Goal: Task Accomplishment & Management: Use online tool/utility

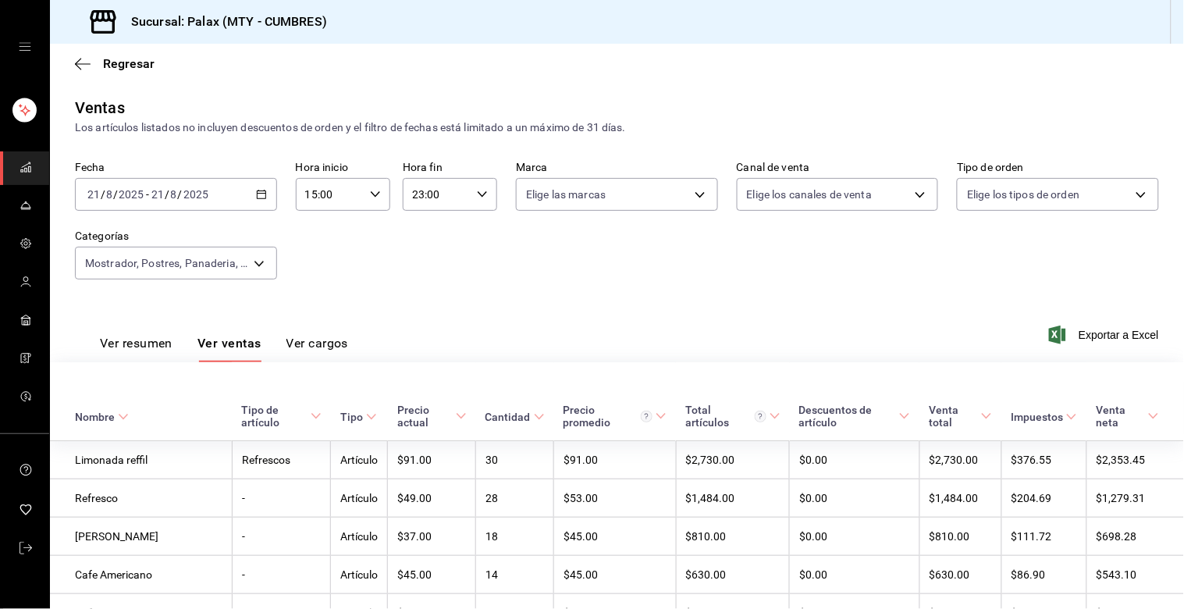
scroll to position [1624, 0]
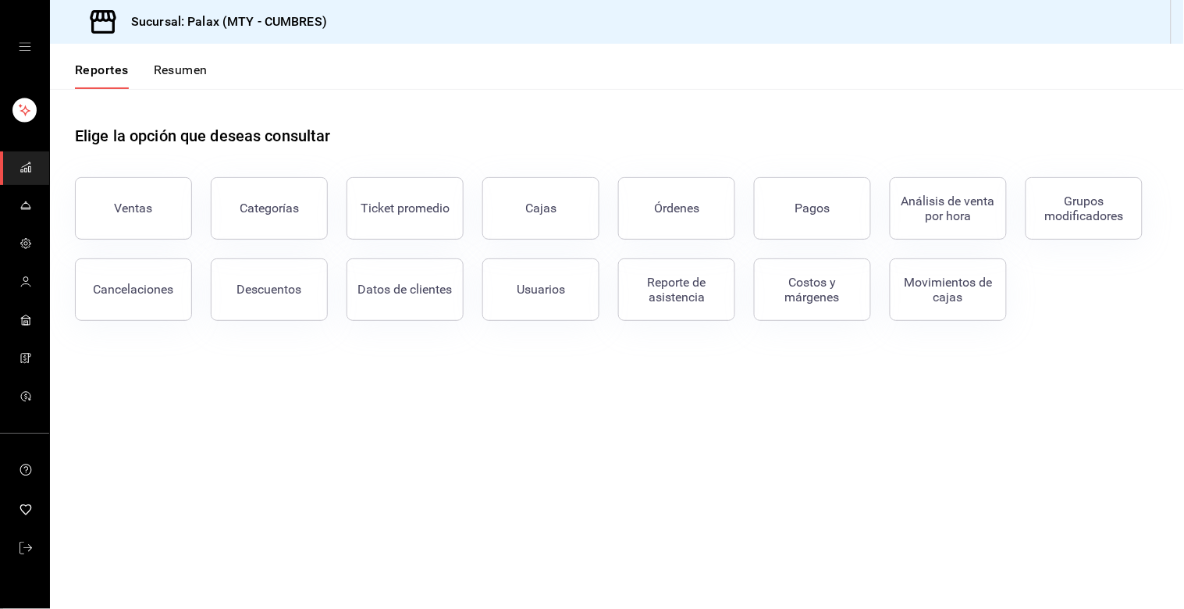
click at [133, 195] on button "Ventas" at bounding box center [133, 208] width 117 height 62
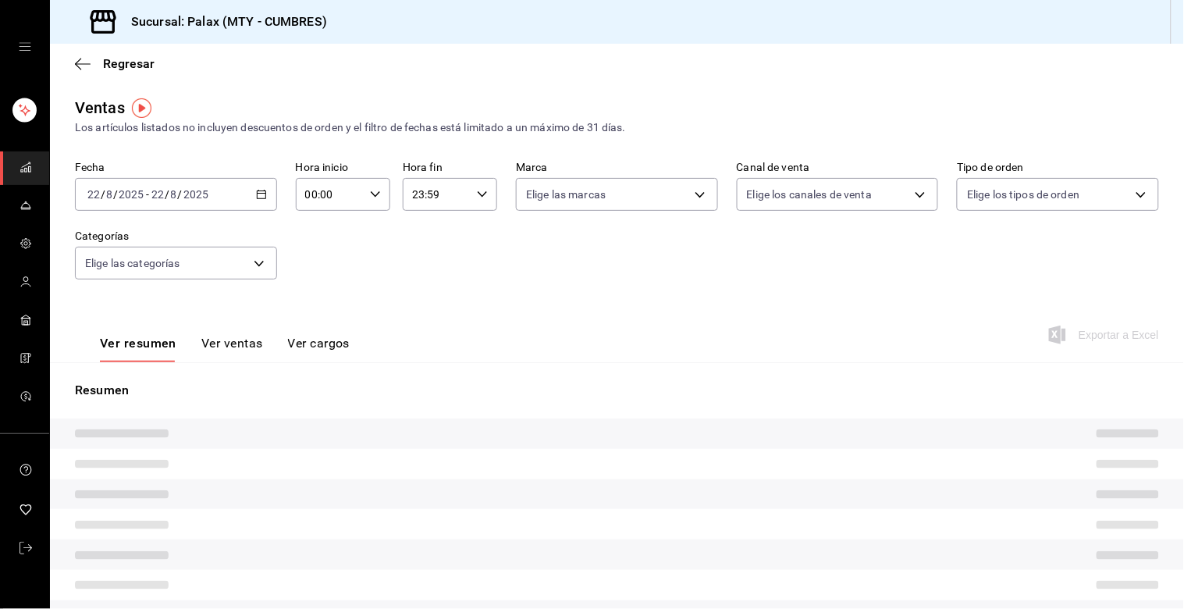
type input "15:00"
type input "23:00"
click at [251, 197] on div "2025-08-21 21 / 8 / 2025 - 2025-08-21 21 / 8 / 2025" at bounding box center [176, 194] width 202 height 33
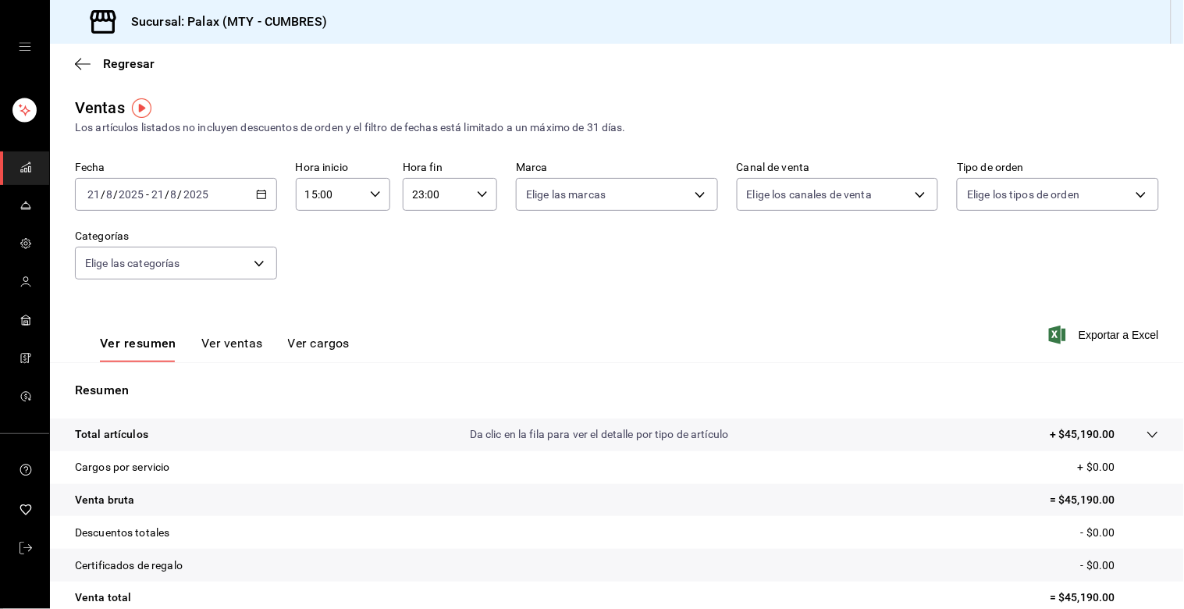
click at [259, 198] on icon "button" at bounding box center [261, 194] width 11 height 11
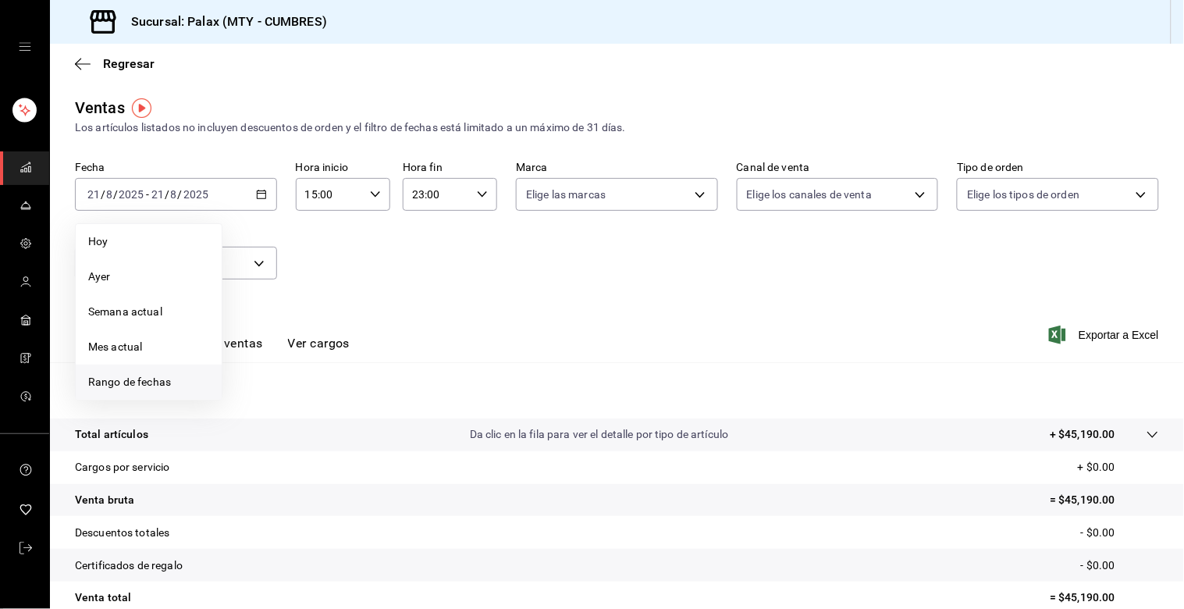
click at [133, 379] on span "Rango de fechas" at bounding box center [148, 382] width 121 height 16
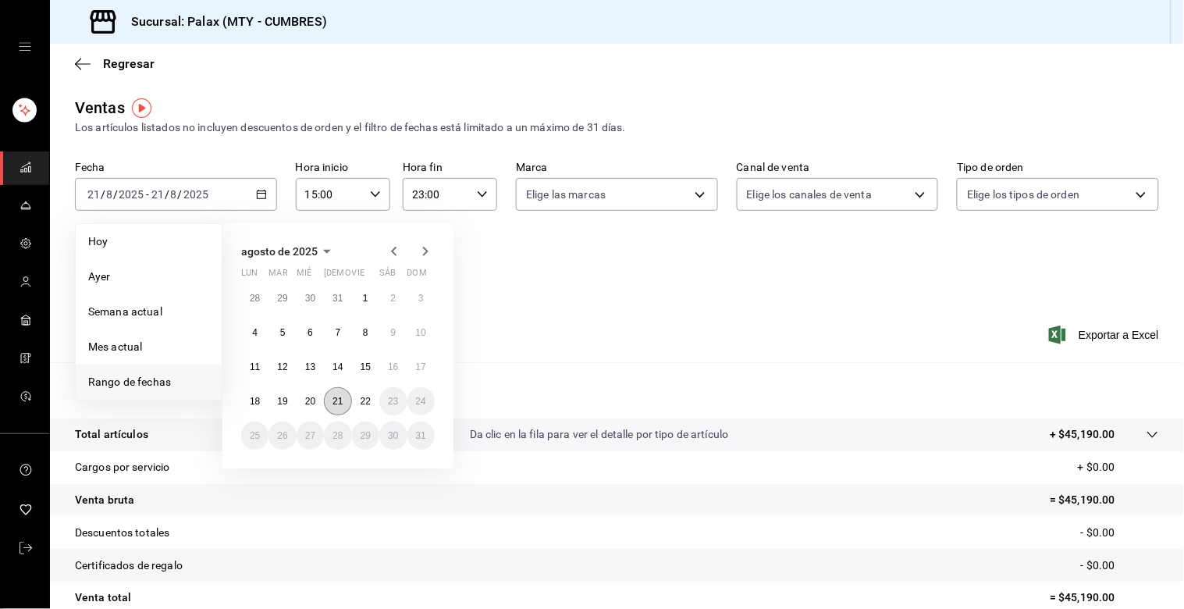
click at [343, 396] on button "21" at bounding box center [337, 401] width 27 height 28
click at [355, 398] on button "22" at bounding box center [365, 401] width 27 height 28
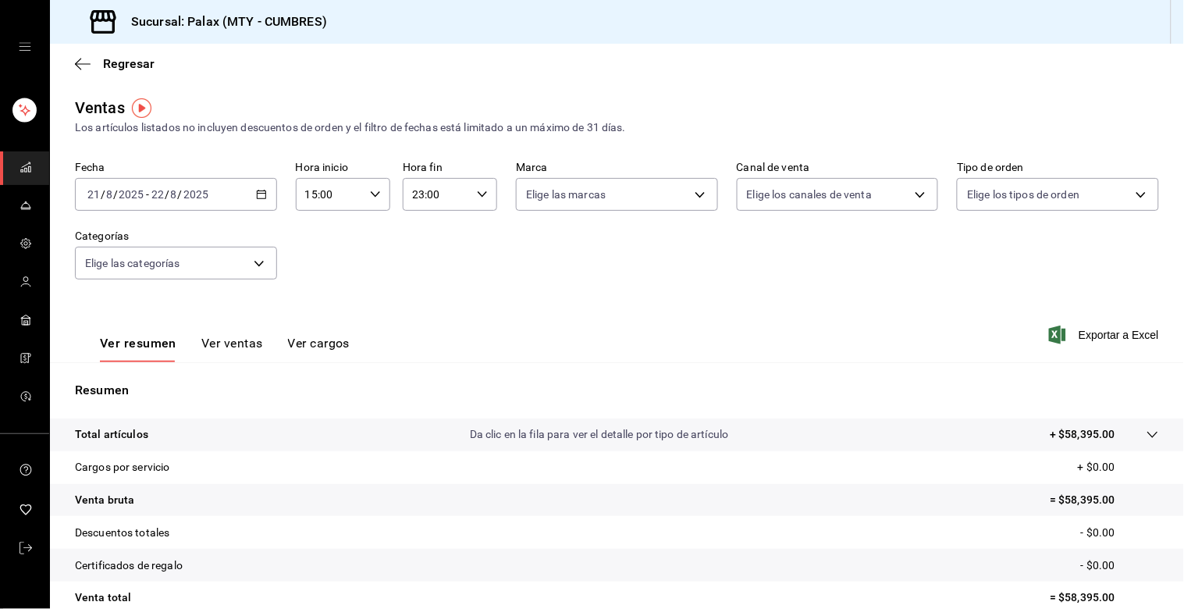
click at [372, 194] on icon "button" at bounding box center [375, 194] width 11 height 11
drag, startPoint x: 321, startPoint y: 321, endPoint x: 355, endPoint y: 297, distance: 40.9
click at [320, 325] on span "23" at bounding box center [316, 331] width 22 height 12
type input "23:00"
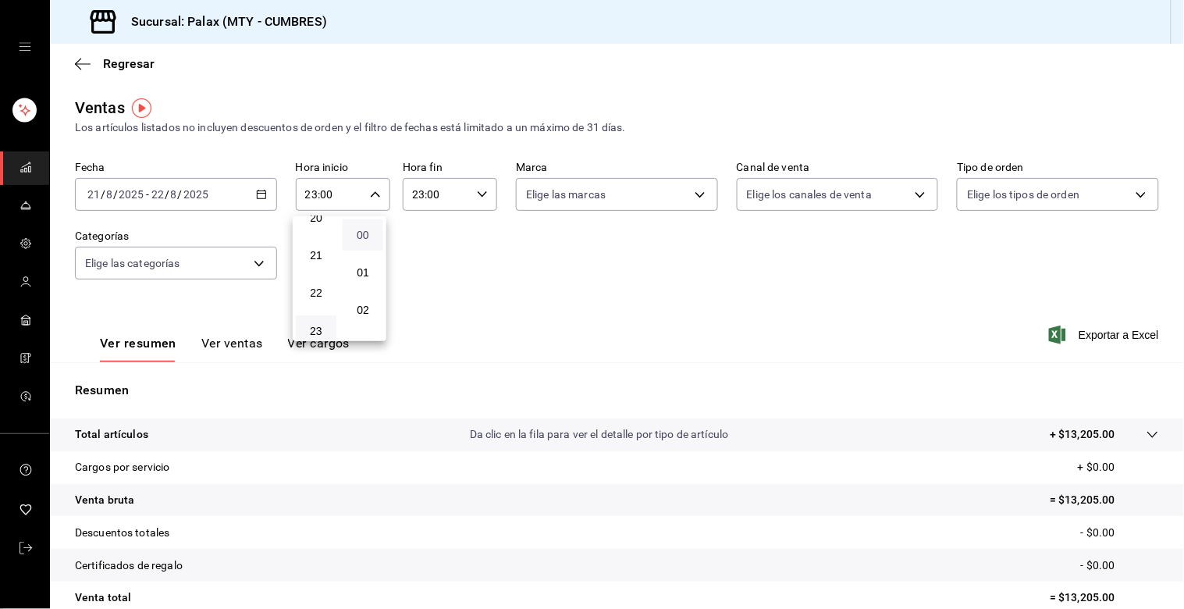
click at [364, 233] on span "00" at bounding box center [363, 235] width 22 height 12
click at [417, 190] on div at bounding box center [592, 304] width 1184 height 609
click at [411, 195] on input "23:00" at bounding box center [437, 194] width 68 height 31
drag, startPoint x: 421, startPoint y: 331, endPoint x: 428, endPoint y: 320, distance: 12.6
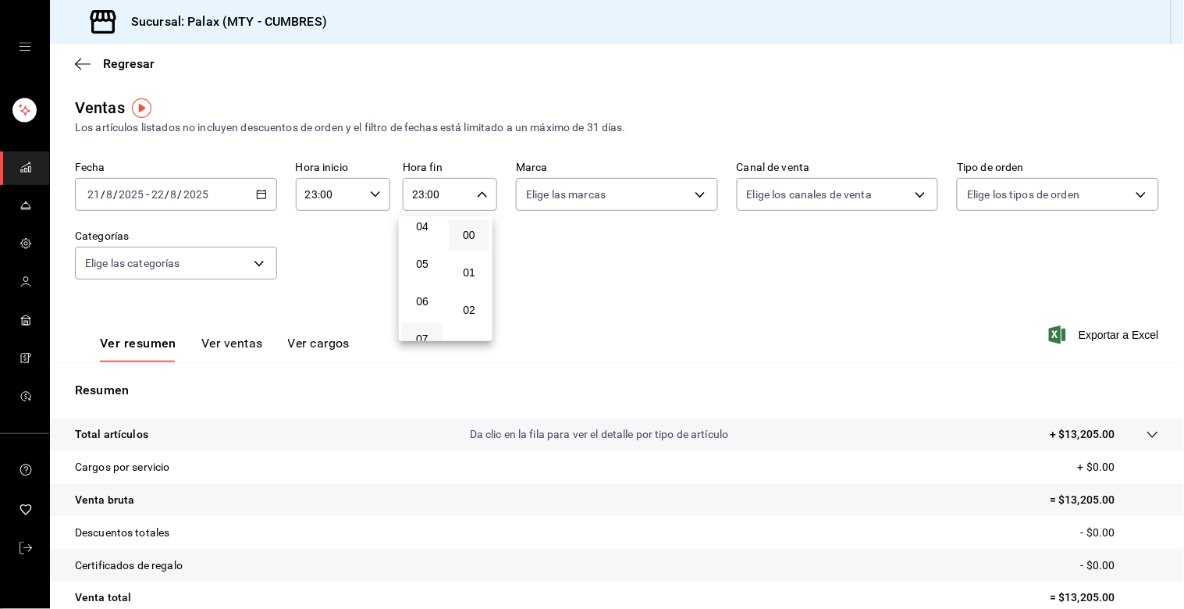
click at [420, 332] on span "07" at bounding box center [422, 338] width 22 height 12
type input "07:00"
click at [468, 231] on span "00" at bounding box center [469, 235] width 22 height 12
click at [252, 269] on div at bounding box center [592, 304] width 1184 height 609
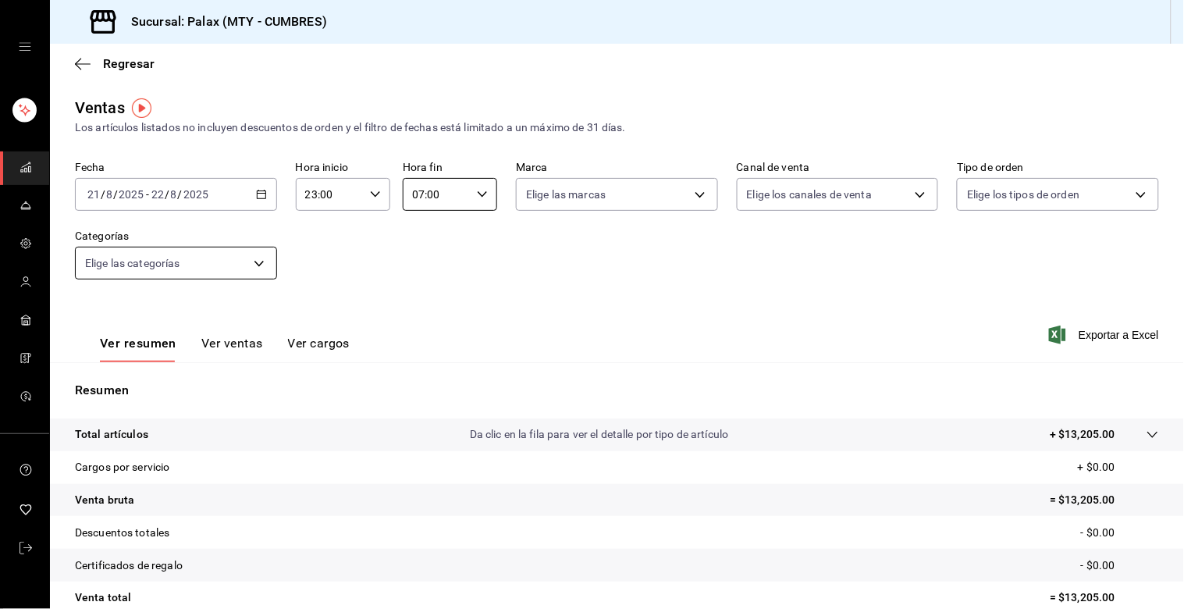
click at [258, 264] on body "Sucursal: Palax (MTY - CUMBRES) Regresar Ventas Los artículos listados no inclu…" at bounding box center [592, 304] width 1184 height 609
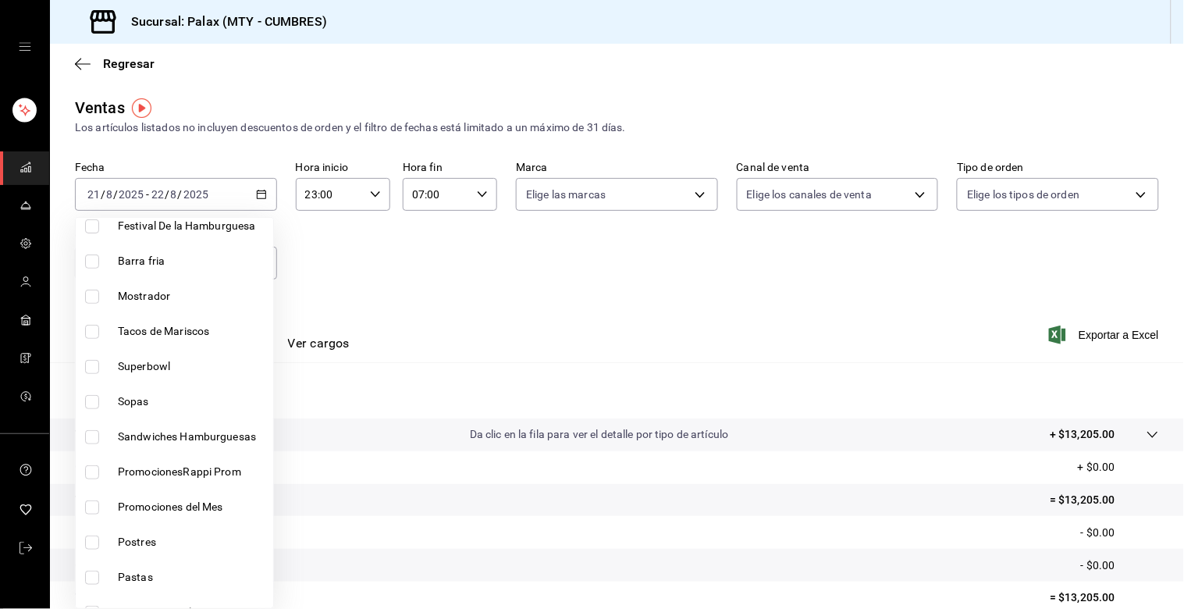
scroll to position [173, 0]
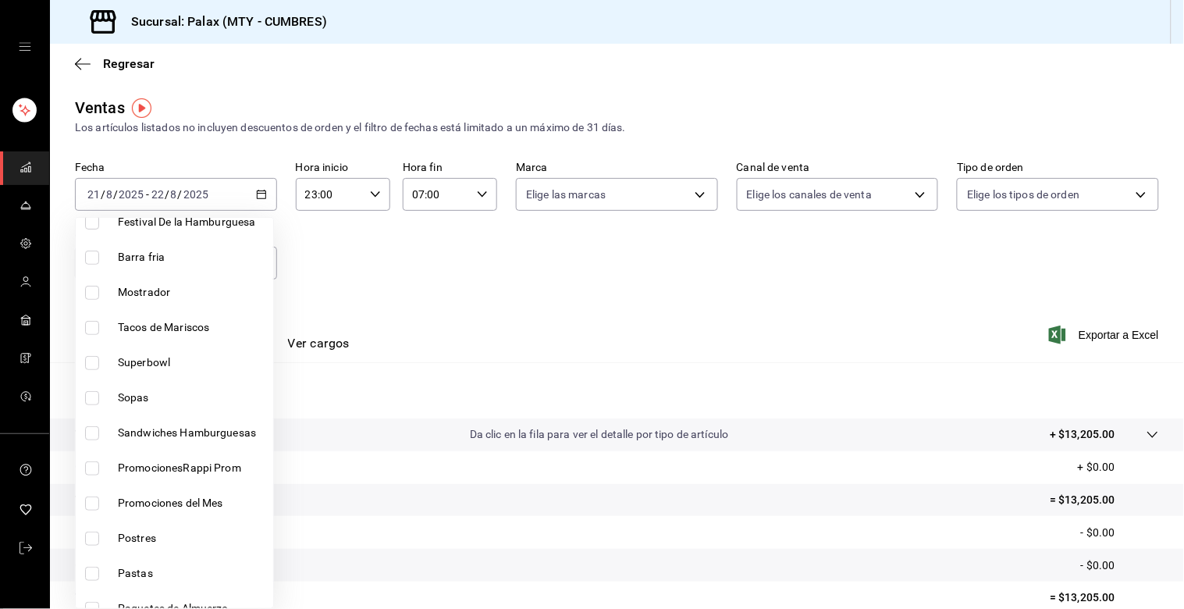
click at [94, 290] on input "checkbox" at bounding box center [92, 293] width 14 height 14
checkbox input "true"
type input "f2dae4ce-bbab-4ca5-92d1-59dc07dbf672"
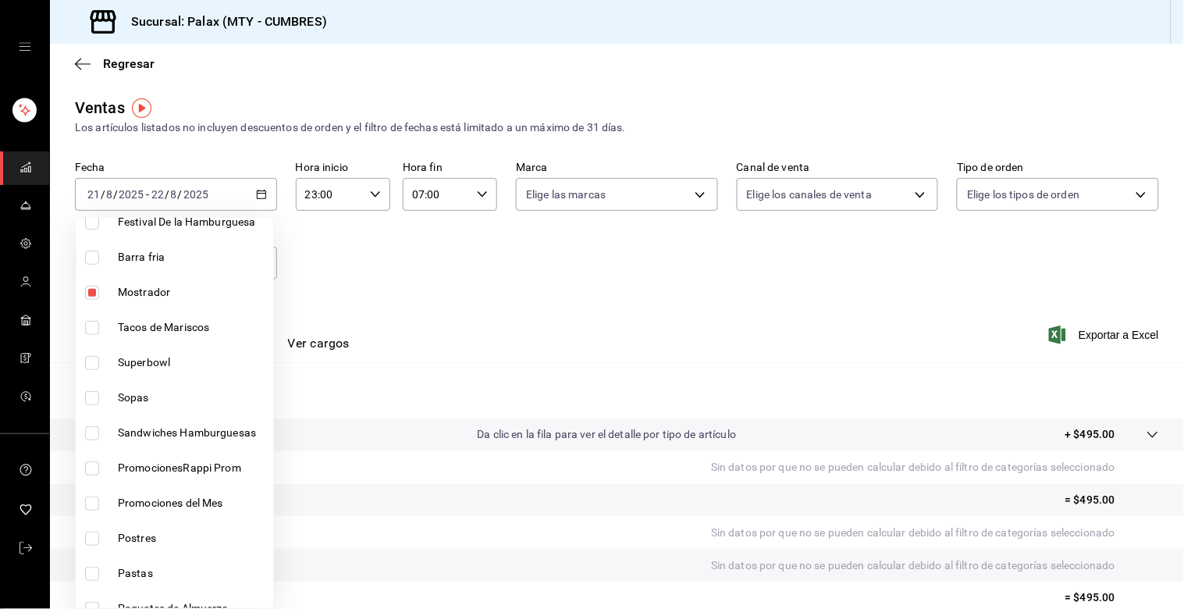
click at [453, 283] on div at bounding box center [592, 304] width 1184 height 609
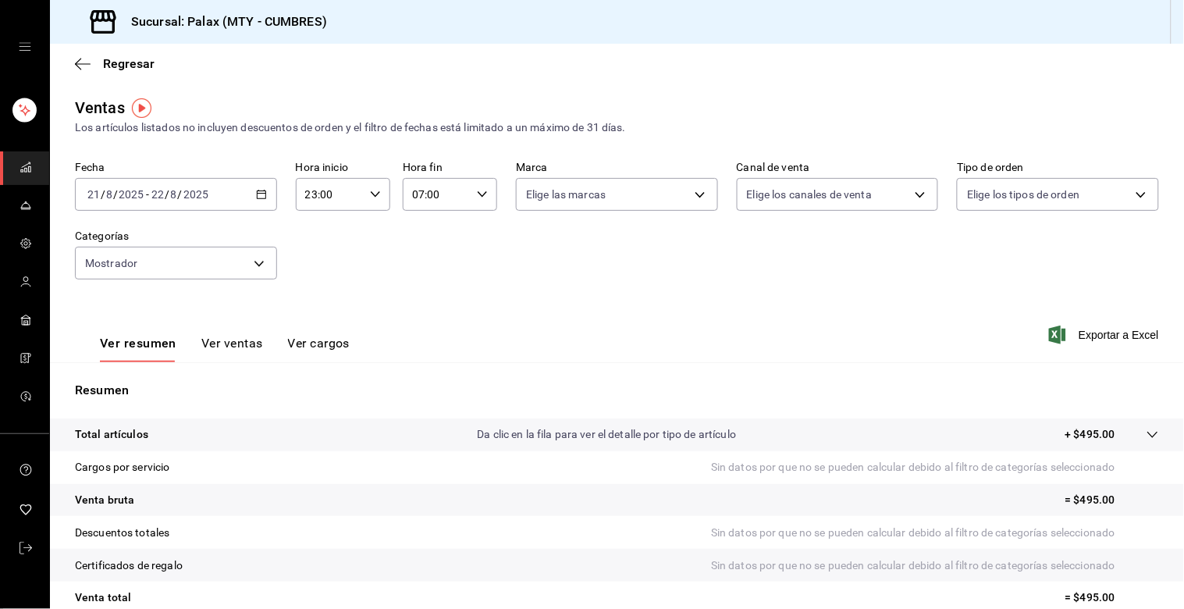
click at [236, 343] on button "Ver ventas" at bounding box center [232, 349] width 62 height 27
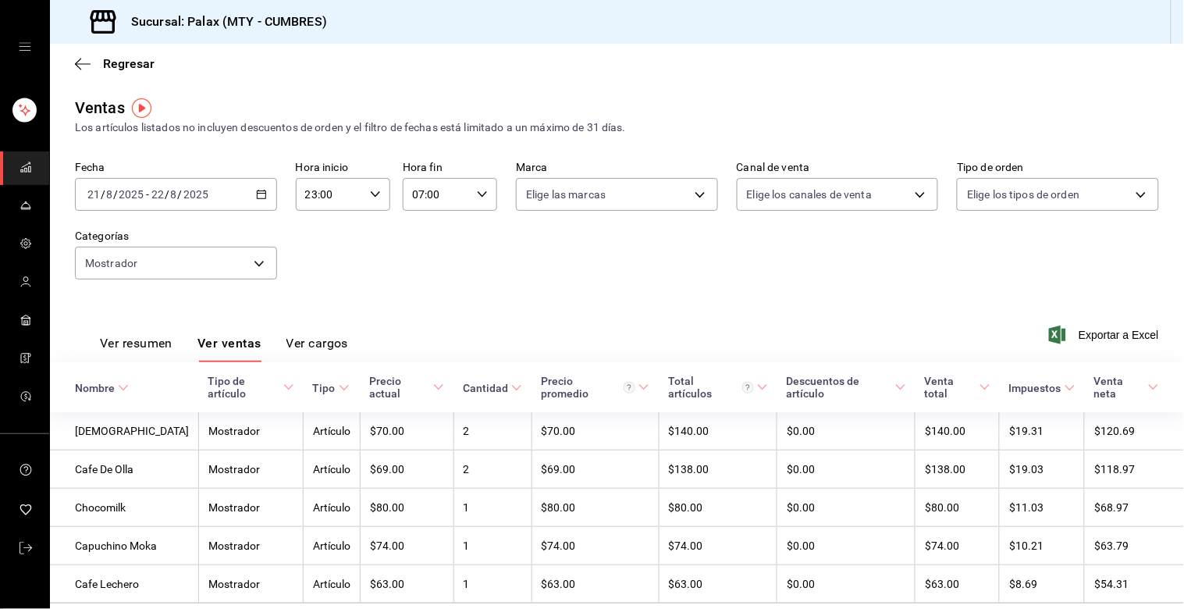
click at [570, 282] on div "Fecha 2025-08-21 21 / 8 / 2025 - 2025-08-22 22 / 8 / 2025 Hora inicio 23:00 Hor…" at bounding box center [617, 229] width 1084 height 137
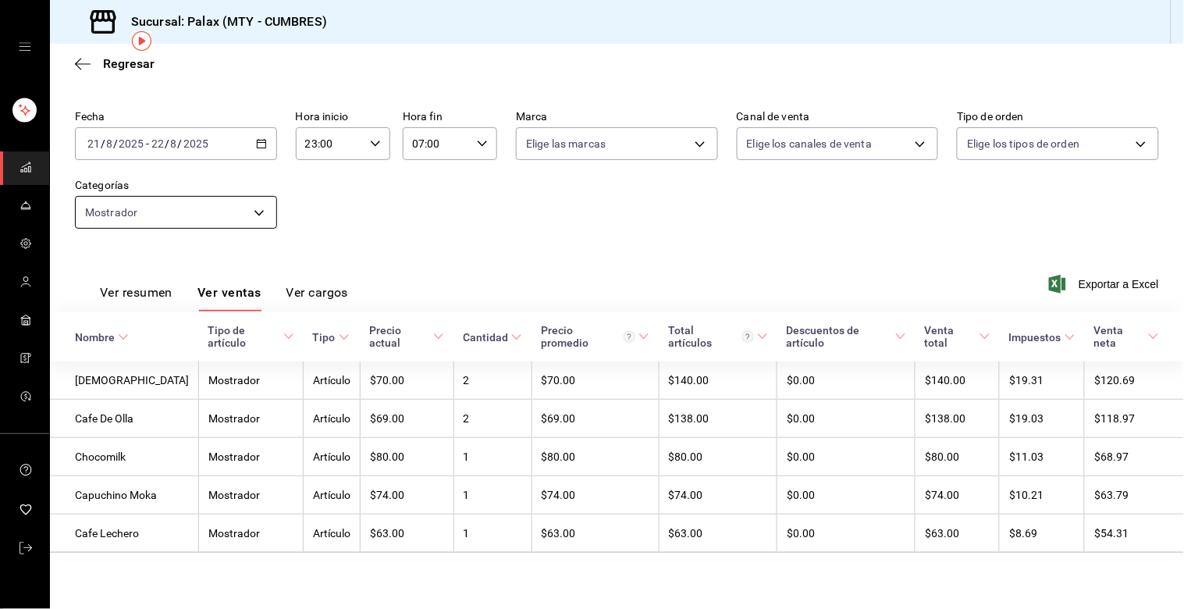
click at [239, 196] on body "Sucursal: Palax (MTY - CUMBRES) Regresar Ventas Los artículos listados no inclu…" at bounding box center [592, 304] width 1184 height 609
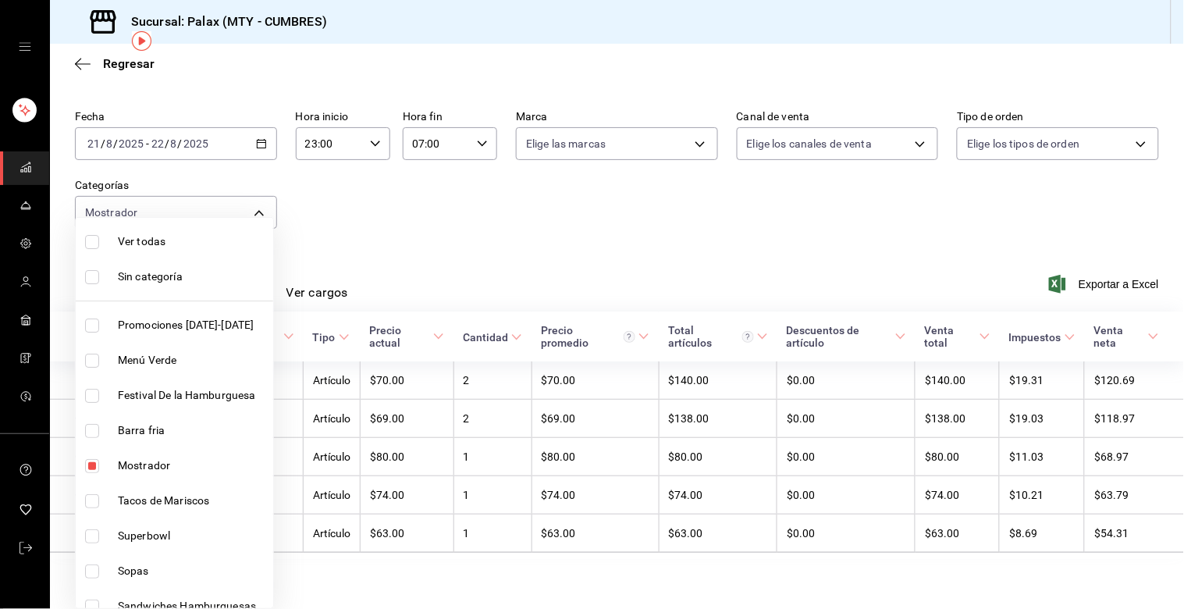
click at [92, 464] on input "checkbox" at bounding box center [92, 466] width 14 height 14
checkbox input "false"
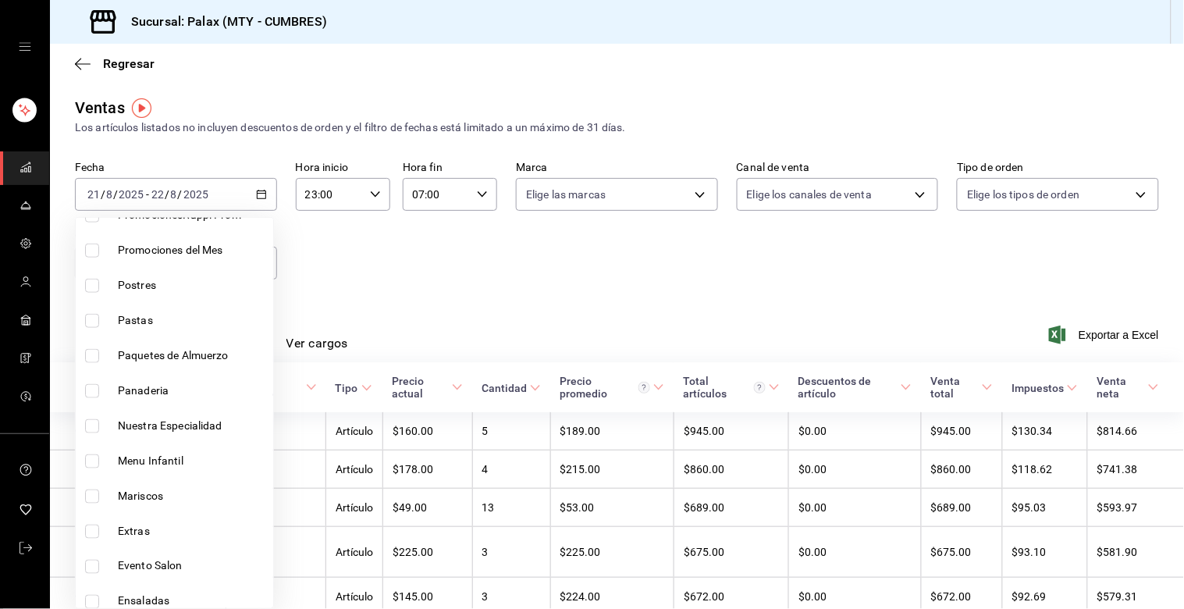
scroll to position [433, 0]
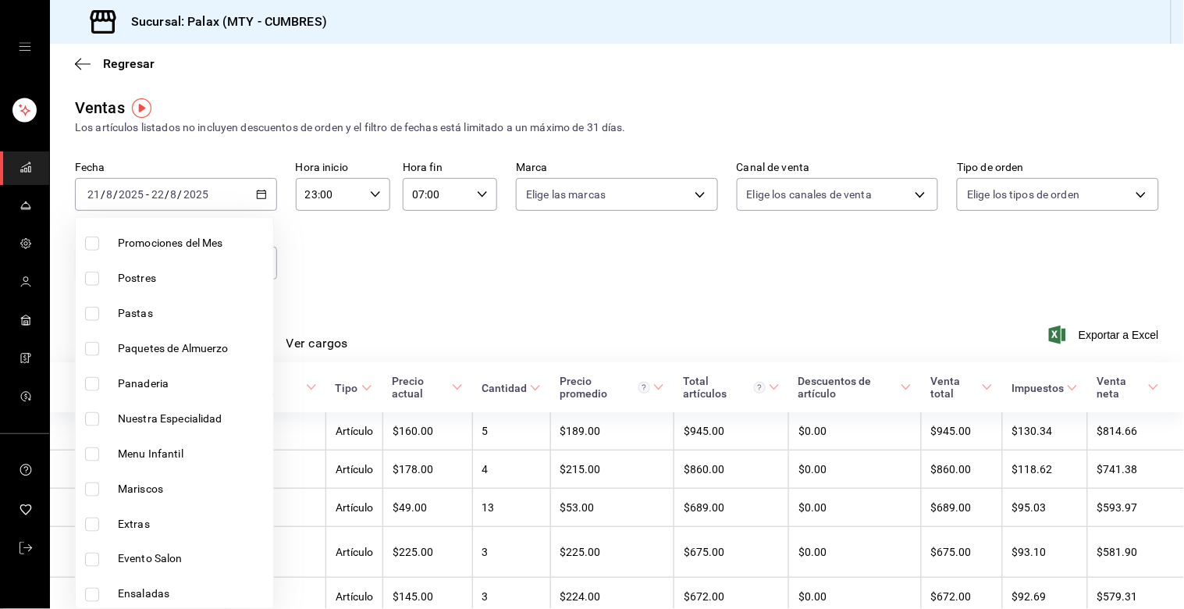
click at [92, 384] on input "checkbox" at bounding box center [92, 384] width 14 height 14
checkbox input "true"
type input "c1857e69-1263-4738-8070-fa69687f0395"
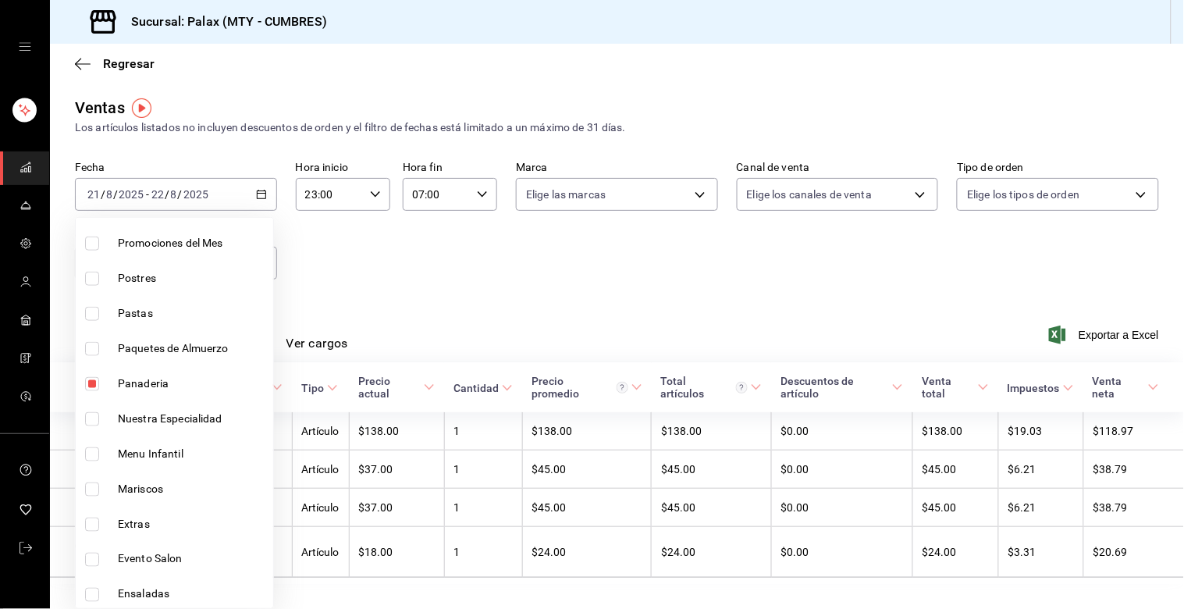
click at [425, 297] on div at bounding box center [592, 304] width 1184 height 609
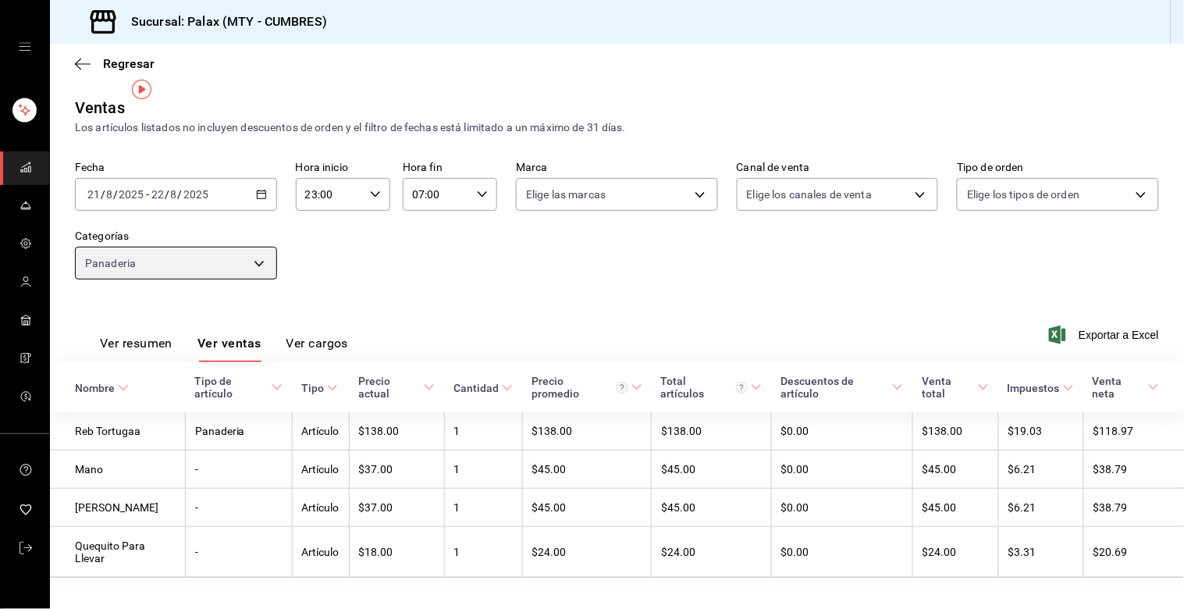
scroll to position [29, 0]
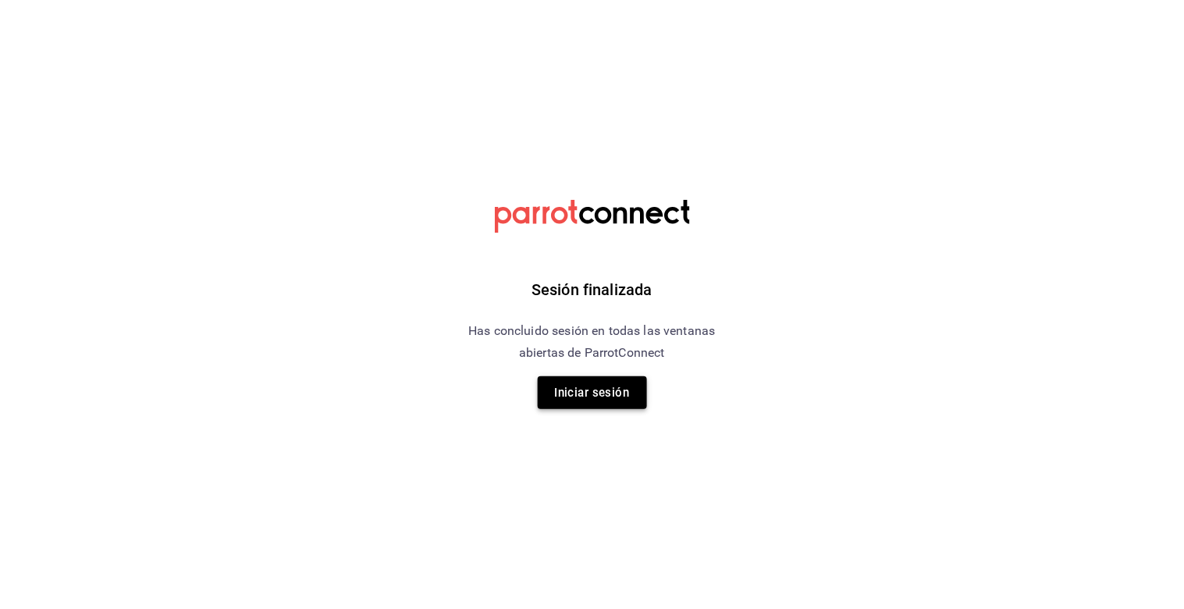
click at [614, 382] on button "Iniciar sesión" at bounding box center [592, 392] width 109 height 33
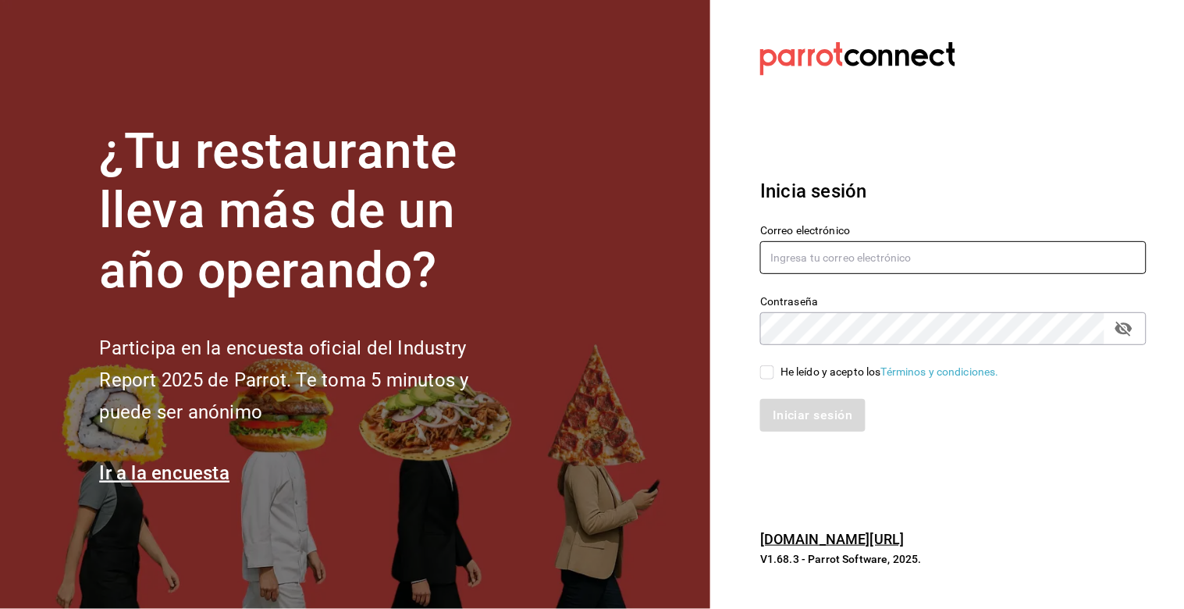
type input "julian.truhso@hotmail.com"
click at [771, 376] on input "He leído y acepto los Términos y condiciones." at bounding box center [767, 372] width 14 height 14
checkbox input "true"
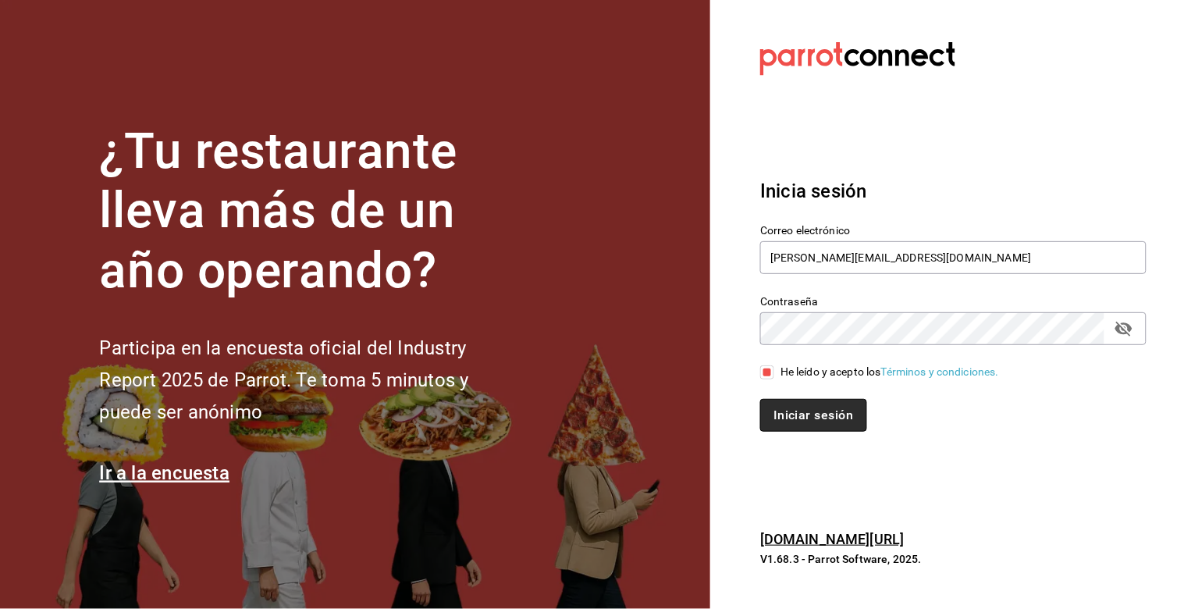
click at [794, 415] on button "Iniciar sesión" at bounding box center [813, 415] width 106 height 33
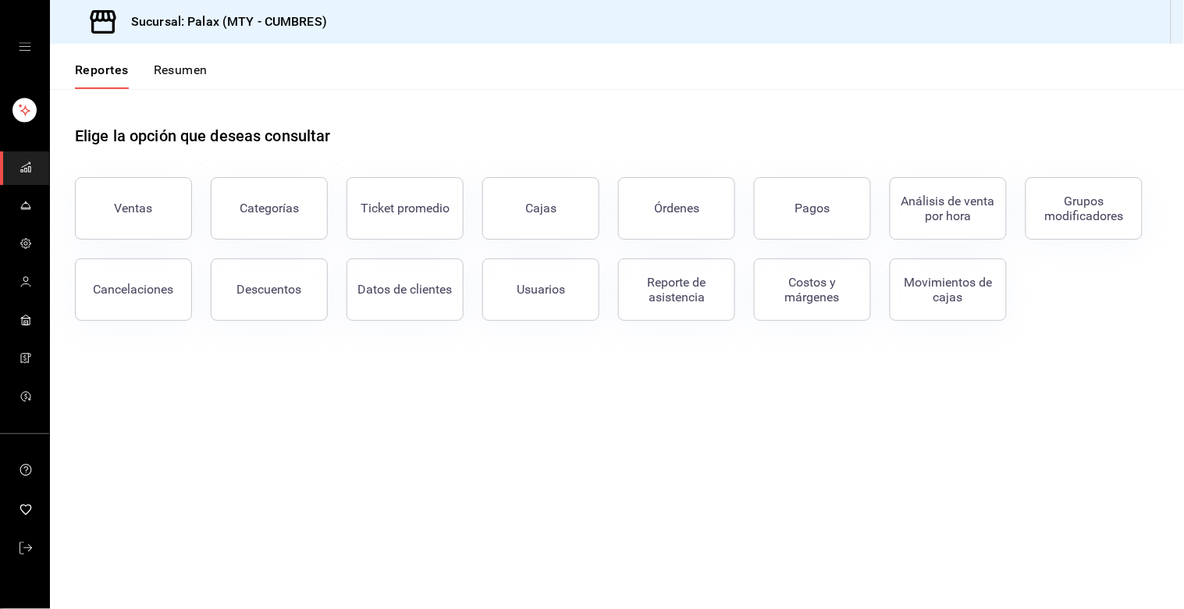
click at [122, 219] on button "Ventas" at bounding box center [133, 208] width 117 height 62
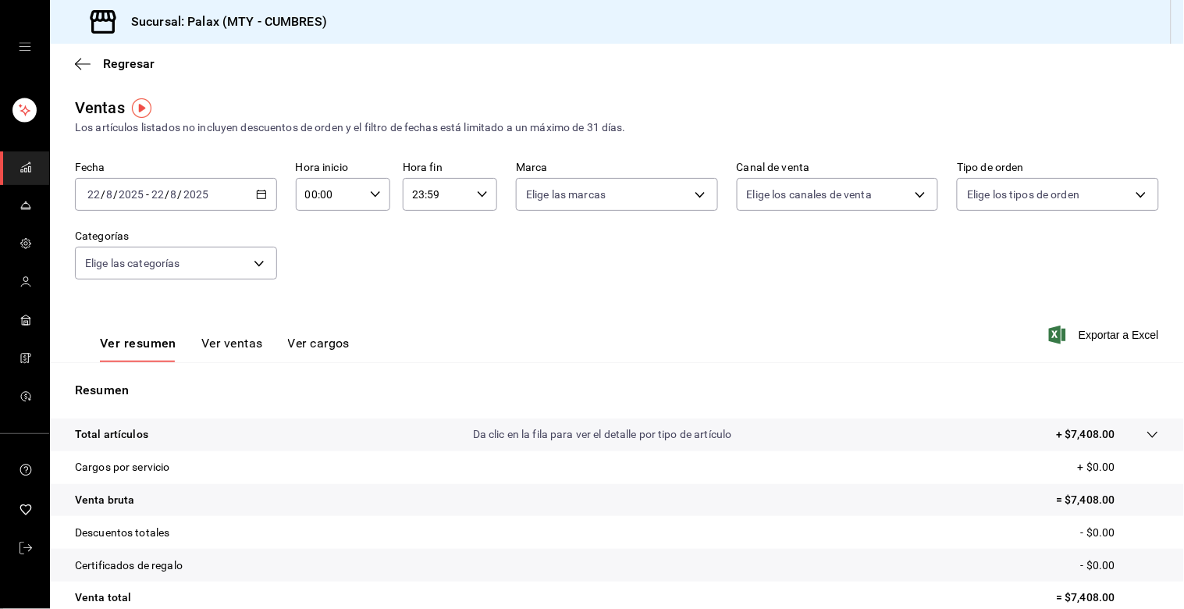
click at [264, 190] on \(Stroke\) "button" at bounding box center [264, 190] width 1 height 1
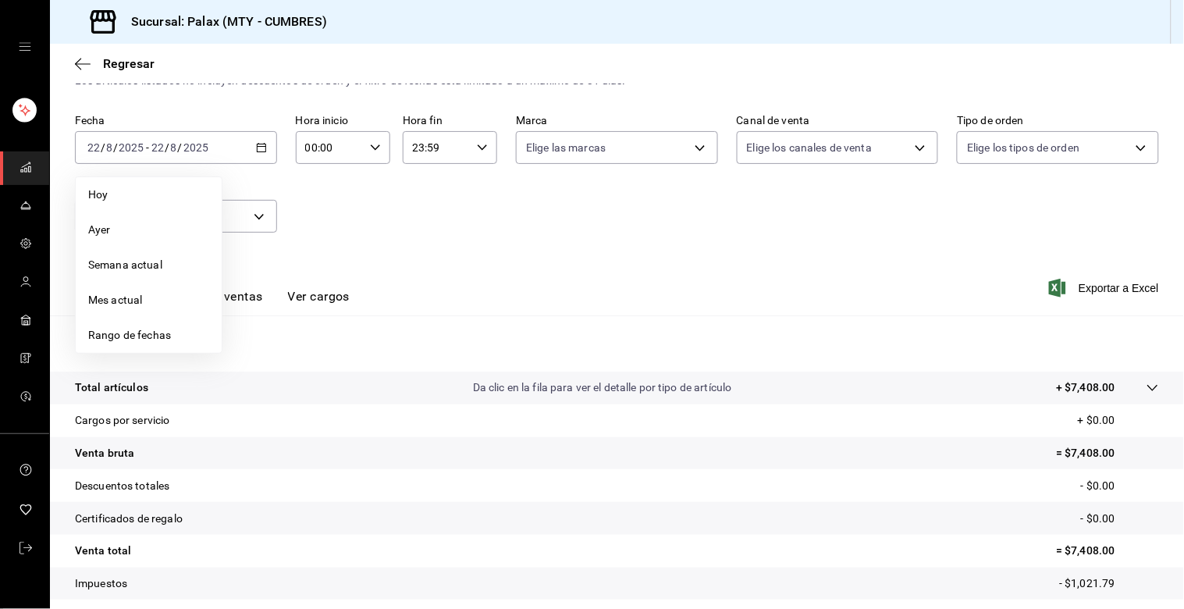
scroll to position [87, 0]
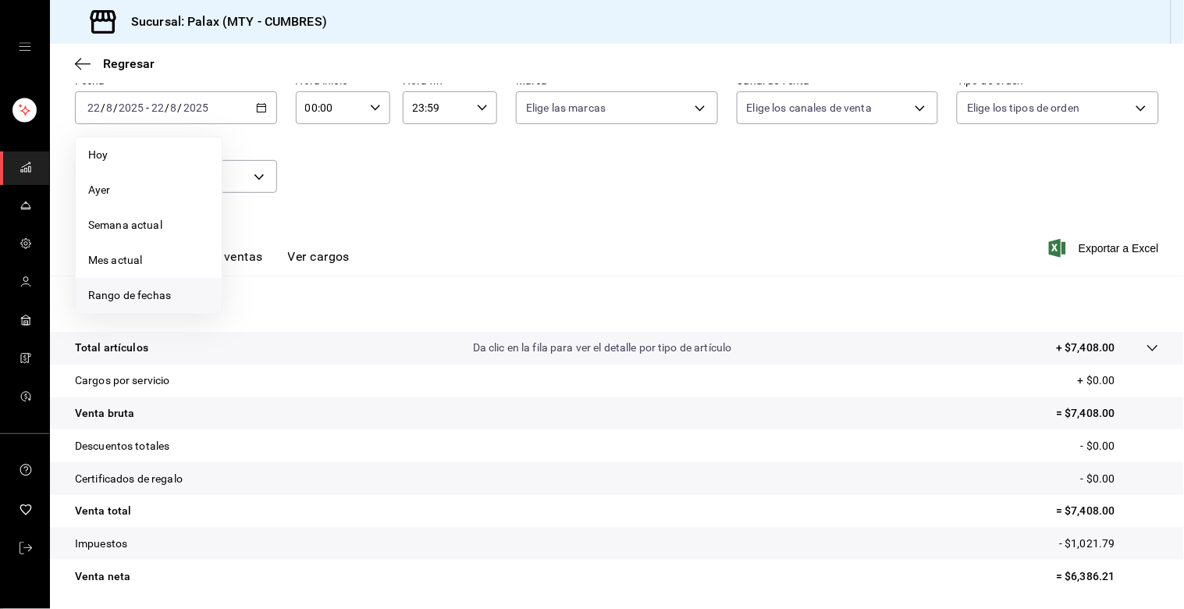
click at [156, 295] on span "Rango de fechas" at bounding box center [148, 295] width 121 height 16
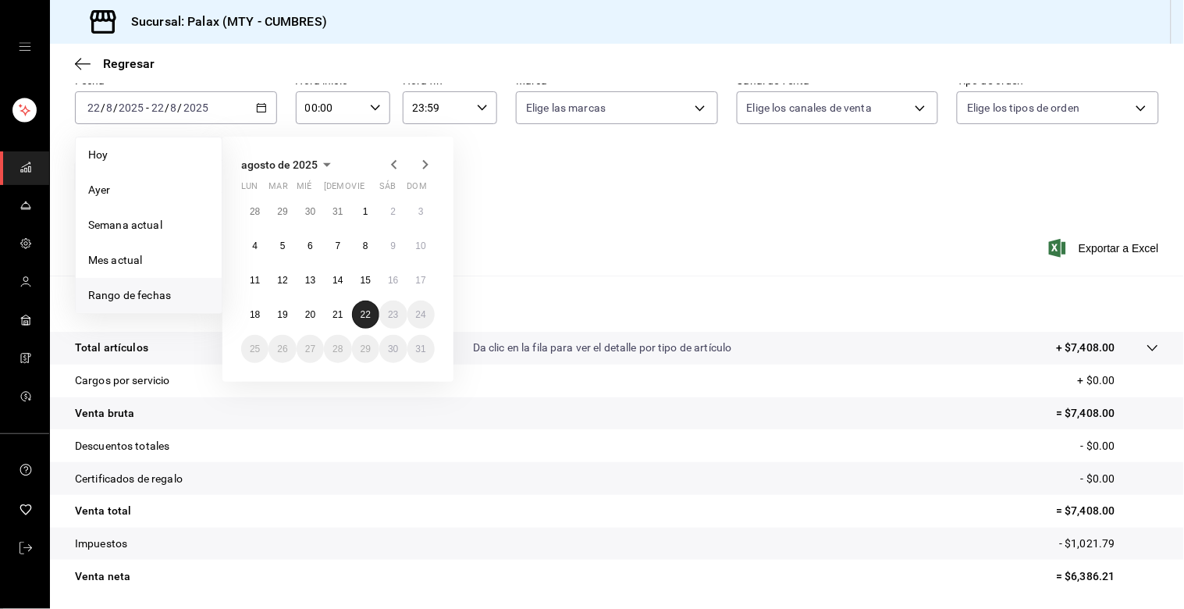
click at [362, 313] on abbr "22" at bounding box center [366, 314] width 10 height 11
click at [332, 315] on abbr "21" at bounding box center [337, 314] width 10 height 11
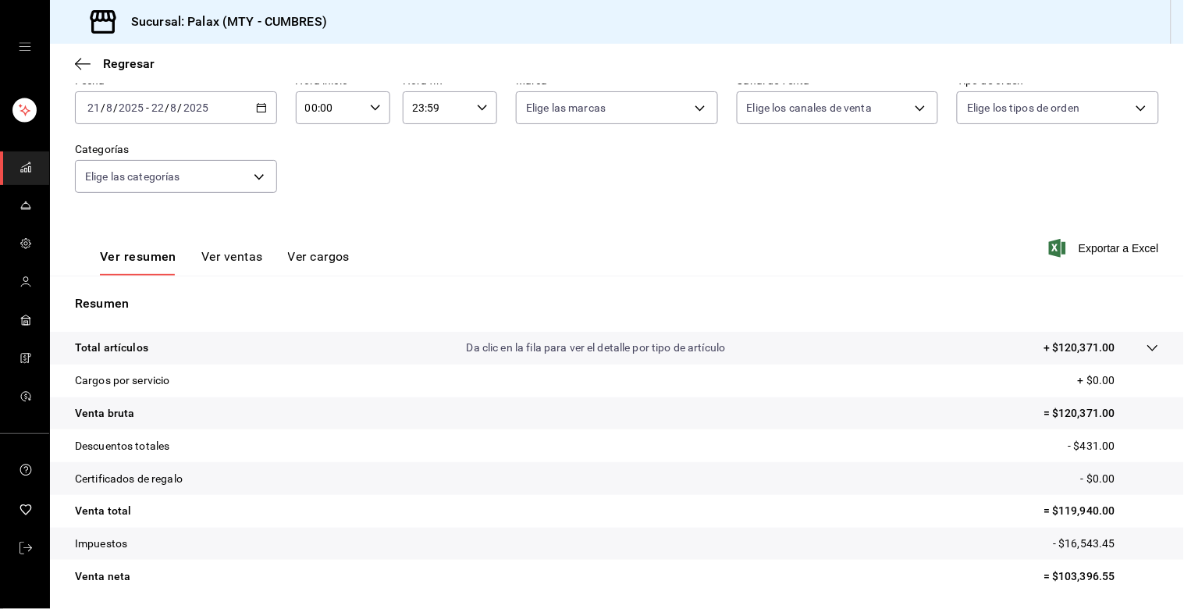
click at [377, 103] on div "00:00 Hora inicio" at bounding box center [343, 107] width 94 height 33
click at [318, 238] on span "23" at bounding box center [316, 244] width 22 height 12
type input "23:00"
click at [363, 148] on span "00" at bounding box center [363, 148] width 22 height 12
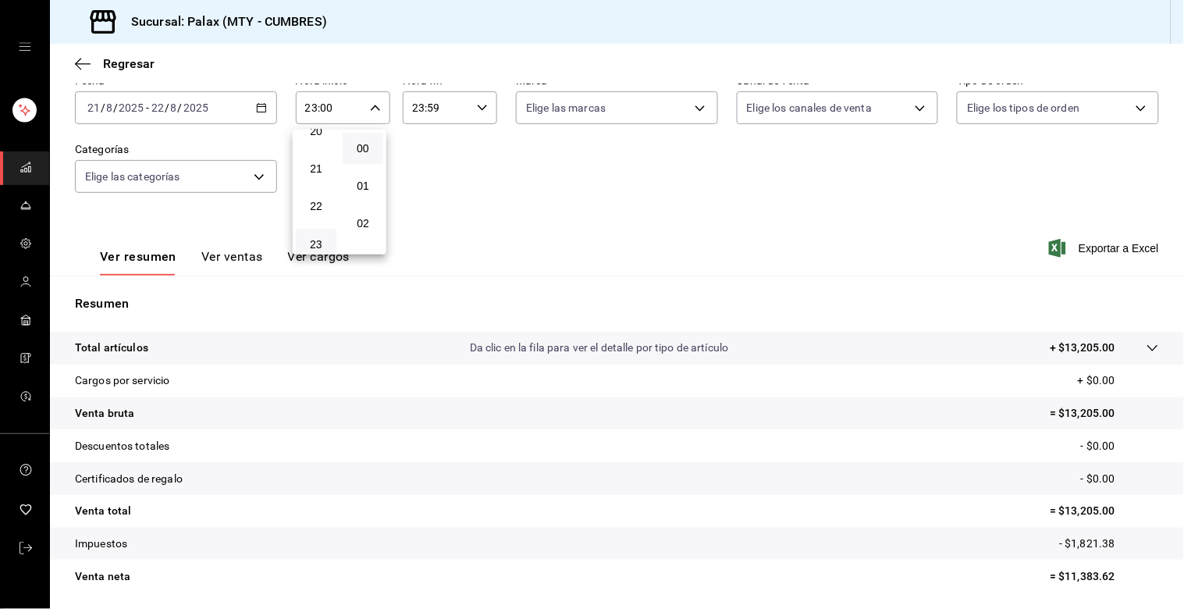
click at [420, 107] on div at bounding box center [592, 304] width 1184 height 609
click at [418, 109] on input "23:59" at bounding box center [437, 107] width 68 height 31
click at [424, 166] on div "00 01 02 03 04 05 06 07 08 09 10 11 12 13 14 15 16 17 18 19 20 21 22 23" at bounding box center [422, 192] width 47 height 125
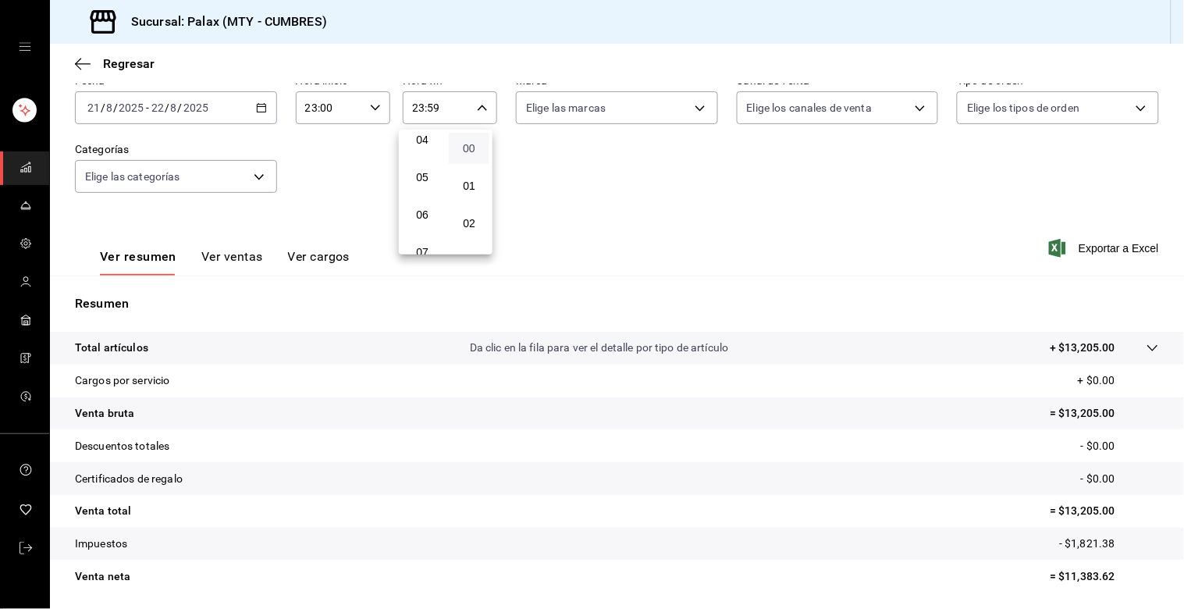
click at [464, 151] on span "00" at bounding box center [469, 148] width 22 height 12
type input "23:00"
click at [240, 180] on div at bounding box center [592, 304] width 1184 height 609
click at [259, 176] on body "Sucursal: Palax (MTY - CUMBRES) Regresar Ventas Los artículos listados no inclu…" at bounding box center [592, 304] width 1184 height 609
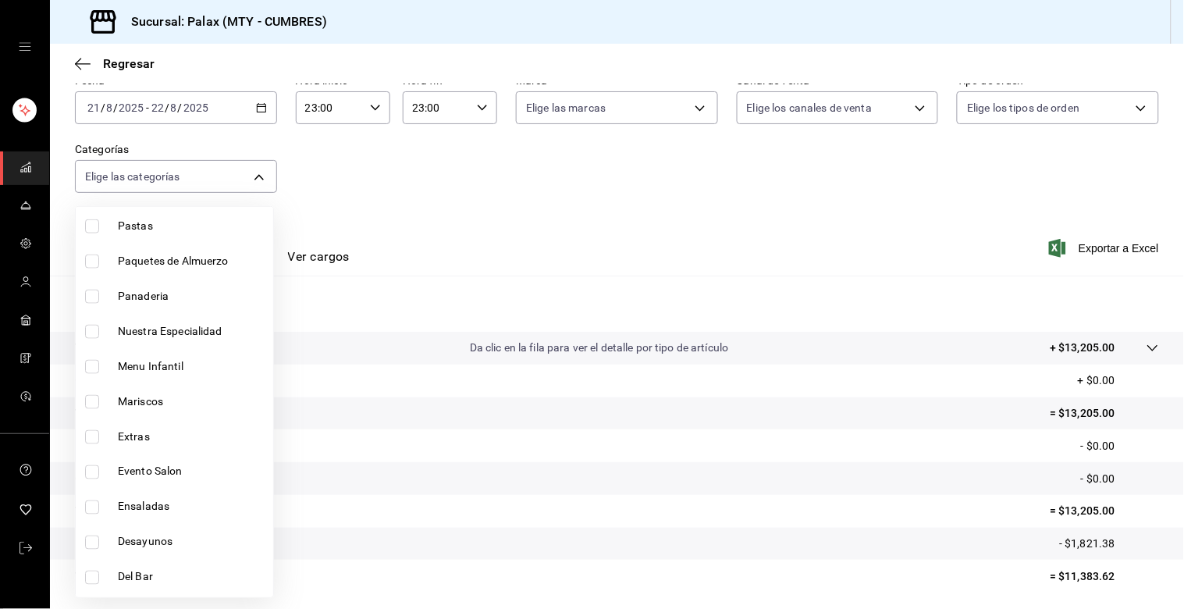
scroll to position [606, 0]
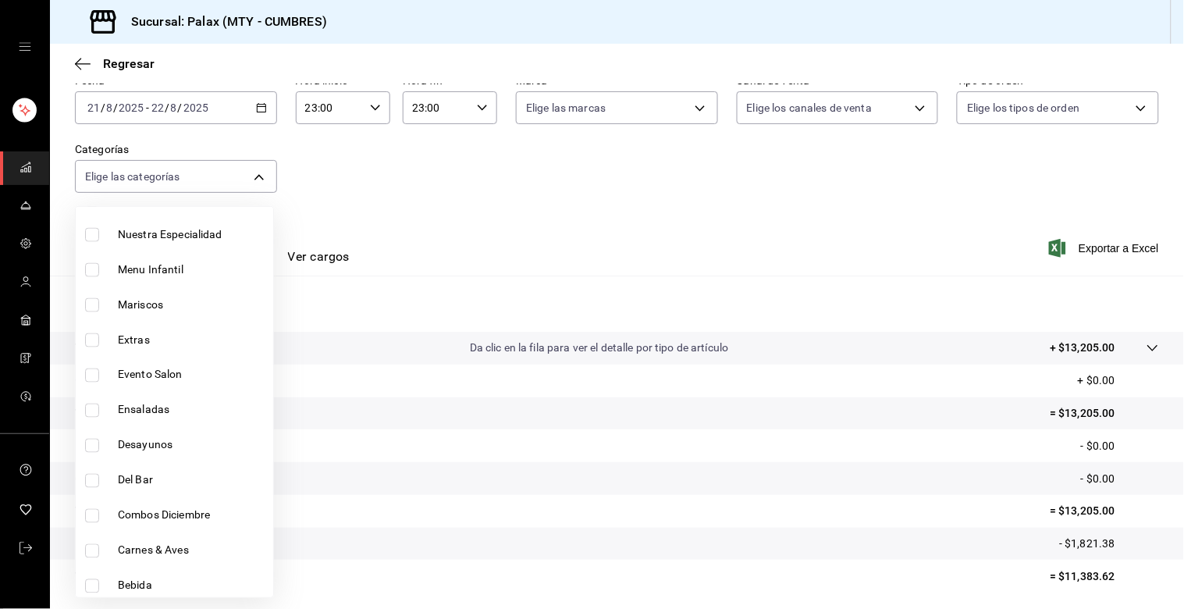
click at [95, 477] on input "checkbox" at bounding box center [92, 481] width 14 height 14
checkbox input "true"
type input "5041f980-30f3-428d-be8c-286edc227efb"
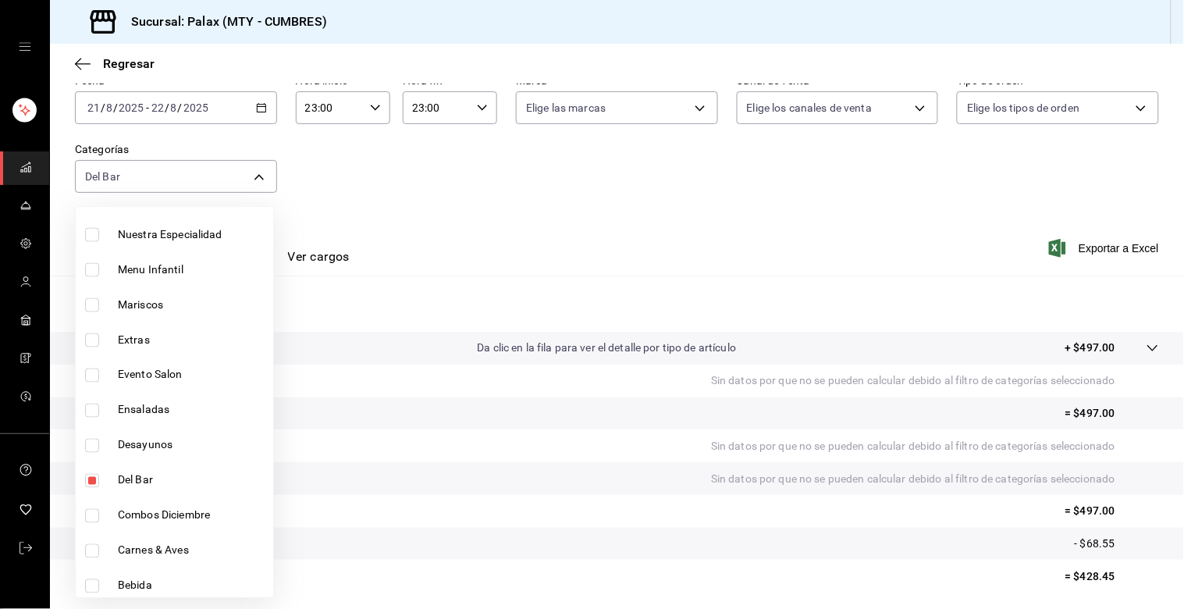
drag, startPoint x: 456, startPoint y: 169, endPoint x: 417, endPoint y: 190, distance: 45.4
click at [454, 170] on div at bounding box center [592, 304] width 1184 height 609
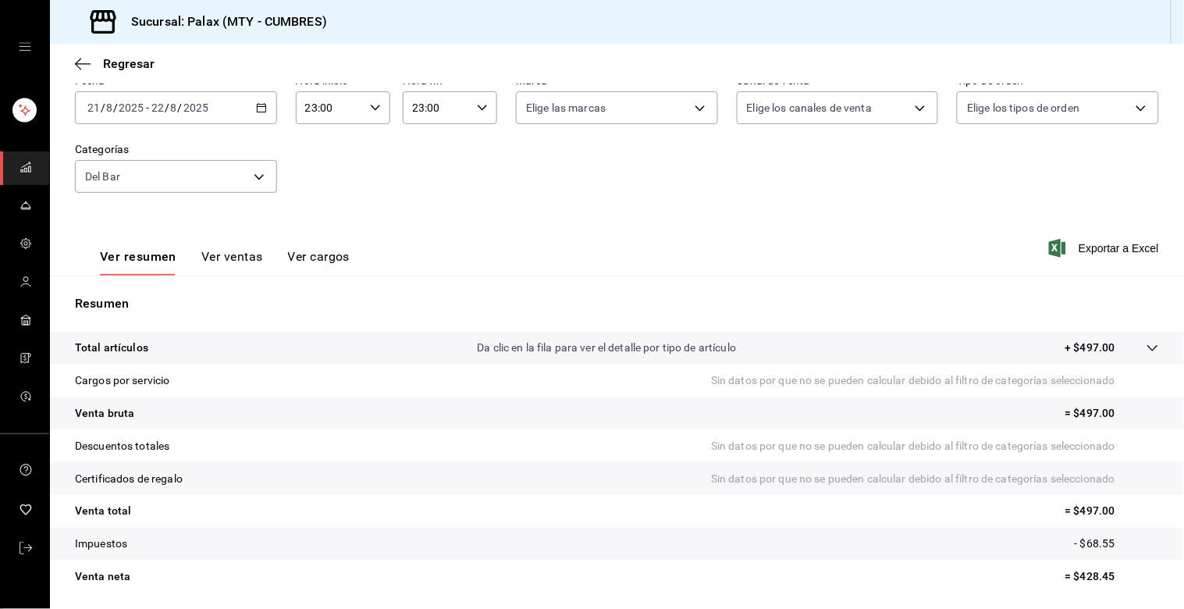
click at [250, 260] on button "Ver ventas" at bounding box center [232, 262] width 62 height 27
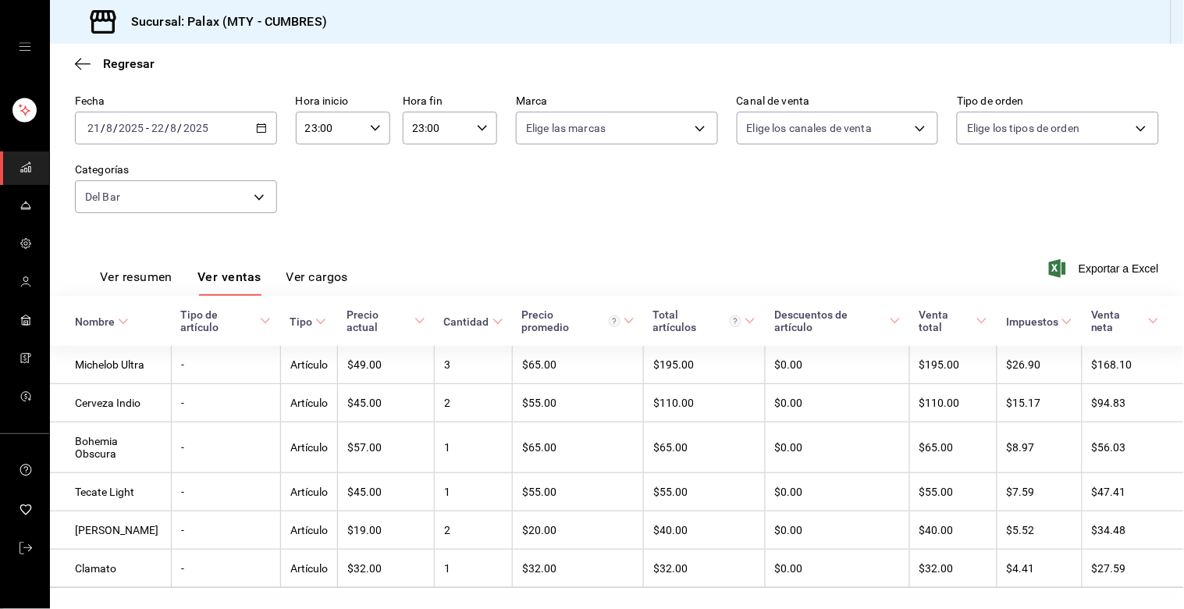
scroll to position [106, 0]
